Goal: Task Accomplishment & Management: Use online tool/utility

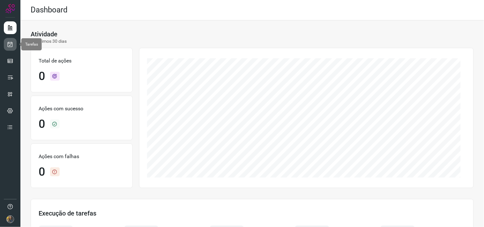
click at [10, 38] on link at bounding box center [10, 44] width 13 height 13
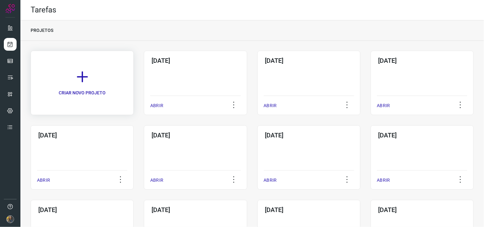
click at [80, 72] on icon at bounding box center [82, 77] width 14 height 14
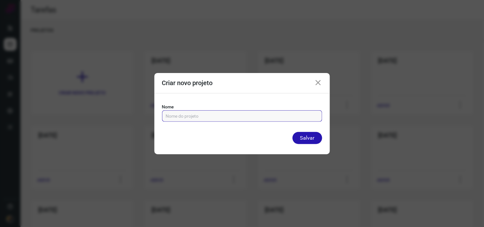
click at [227, 117] on input "text" at bounding box center [242, 116] width 153 height 11
type input "09/10/2025"
click at [293, 132] on button "Salvar" at bounding box center [308, 138] width 30 height 12
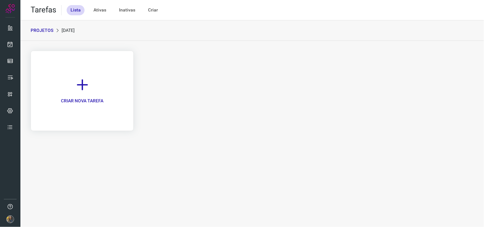
click at [66, 100] on p "CRIAR NOVA TAREFA" at bounding box center [82, 101] width 42 height 7
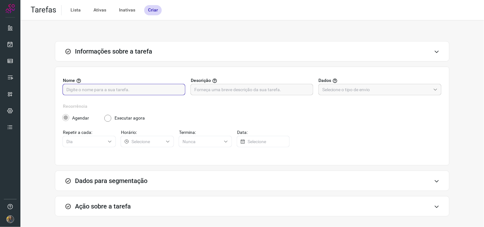
click at [161, 93] on input "text" at bounding box center [123, 89] width 115 height 11
type input "FUTURO - SP"
click at [232, 91] on input "text" at bounding box center [251, 89] width 115 height 11
click at [255, 93] on input "text" at bounding box center [251, 89] width 115 height 11
type input "200 - 5252"
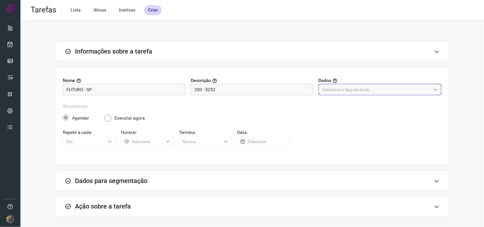
click at [371, 94] on input "text" at bounding box center [376, 89] width 109 height 11
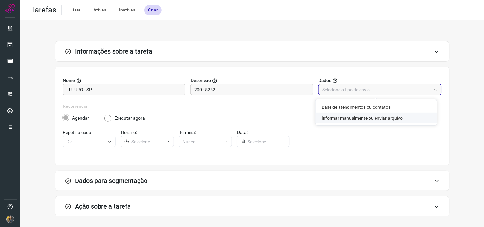
click at [363, 120] on li "Informar manualmente ou enviar arquivo" at bounding box center [377, 118] width 122 height 11
type input "Informar manualmente ou enviar arquivo"
radio input "false"
radio input "true"
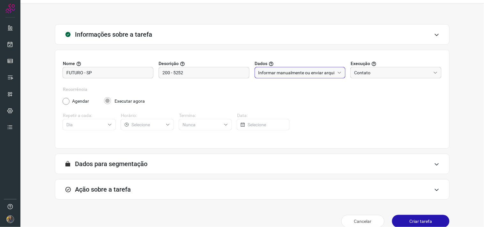
scroll to position [26, 0]
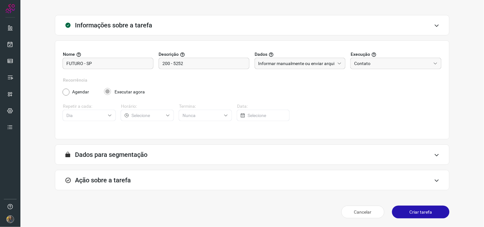
click at [264, 183] on div "Ação sobre a tarefa" at bounding box center [252, 180] width 395 height 20
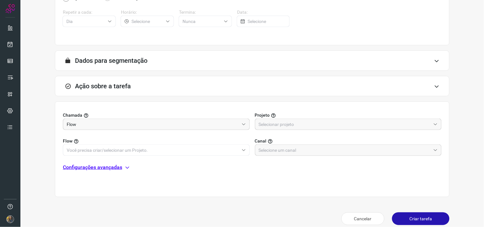
scroll to position [127, 0]
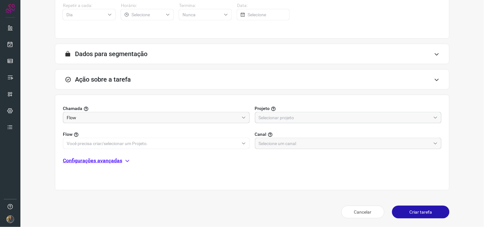
click at [296, 121] on input "text" at bounding box center [345, 117] width 172 height 11
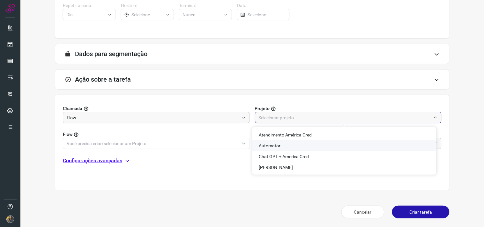
drag, startPoint x: 278, startPoint y: 144, endPoint x: 214, endPoint y: 145, distance: 64.2
click at [278, 144] on span "Automator" at bounding box center [270, 145] width 22 height 5
type input "Automator"
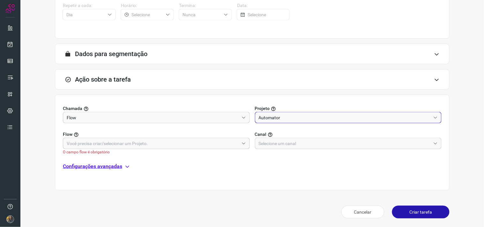
click at [208, 144] on input "text" at bounding box center [153, 143] width 172 height 11
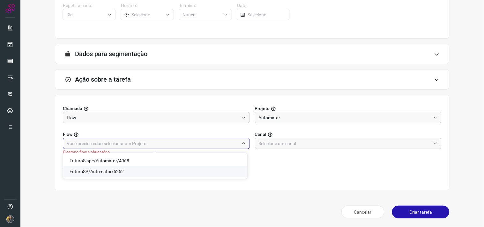
click at [110, 172] on span "FuturoSP/Automator/5252" at bounding box center [97, 171] width 55 height 5
type input "FuturoSP/Automator/5252"
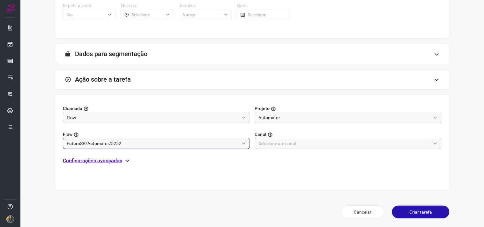
drag, startPoint x: 257, startPoint y: 148, endPoint x: 263, endPoint y: 144, distance: 7.6
click at [259, 146] on input "text" at bounding box center [345, 143] width 172 height 11
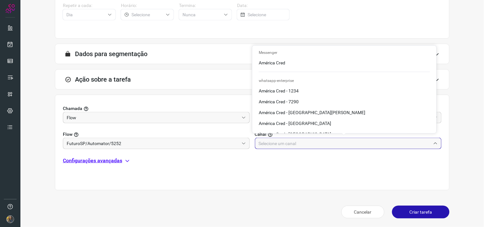
click at [268, 145] on input "text" at bounding box center [345, 143] width 172 height 11
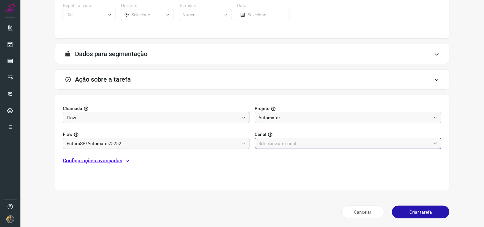
click at [276, 142] on input "text" at bounding box center [345, 143] width 172 height 11
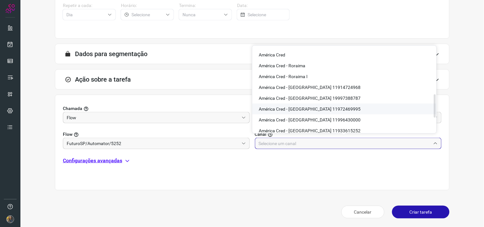
scroll to position [231, 0]
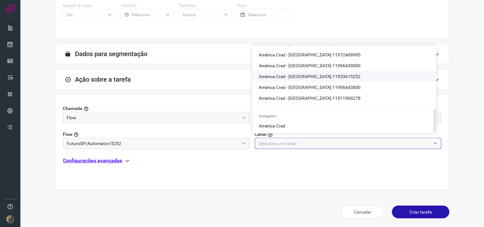
click at [326, 77] on span "América Cred - São Paulo 11933615252" at bounding box center [310, 76] width 102 height 5
type input "América Cred - São Paulo 11933615252"
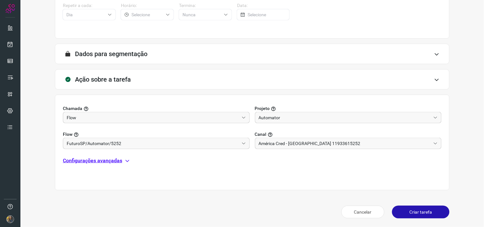
click at [115, 161] on p "Configurações avançadas" at bounding box center [92, 161] width 59 height 8
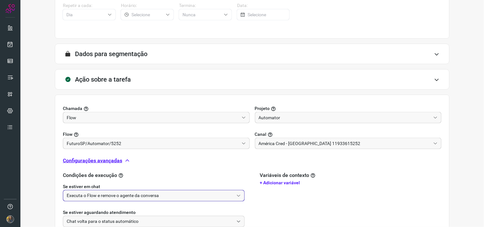
click at [128, 194] on input "Executa o Flow e remove o agente da conversa" at bounding box center [150, 196] width 167 height 11
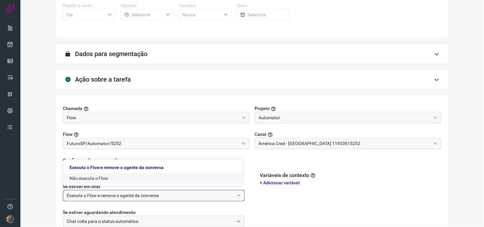
click at [131, 178] on li "Não executa o Flow" at bounding box center [152, 178] width 179 height 11
type input "Não executa o Flow"
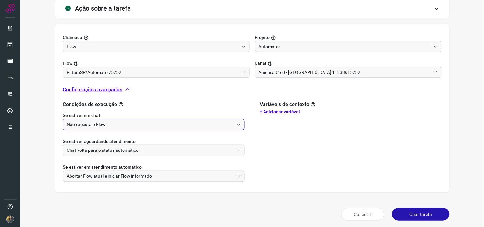
scroll to position [201, 0]
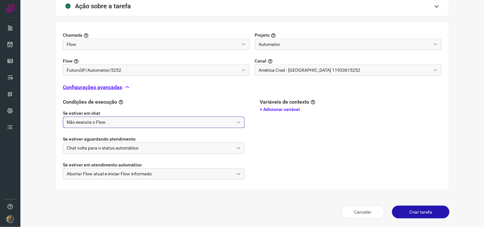
click at [421, 209] on button "Criar tarefa" at bounding box center [420, 212] width 57 height 13
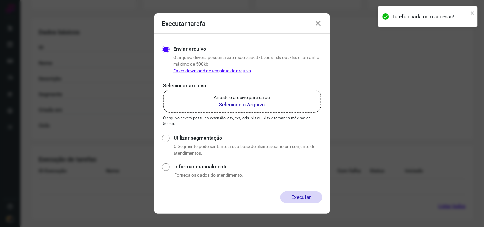
click at [231, 110] on label "Arraste o arquivo para cá ou Selecione o Arquivo" at bounding box center [242, 101] width 158 height 23
click at [0, 0] on input "Arraste o arquivo para cá ou Selecione o Arquivo" at bounding box center [0, 0] width 0 height 0
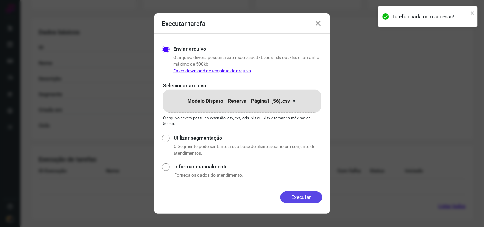
click at [306, 195] on button "Executar" at bounding box center [302, 198] width 42 height 12
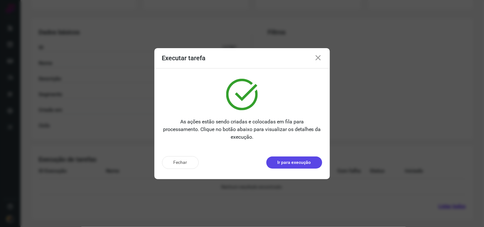
click at [278, 161] on p "Ir para execução" at bounding box center [295, 162] width 34 height 7
